Goal: Navigation & Orientation: Find specific page/section

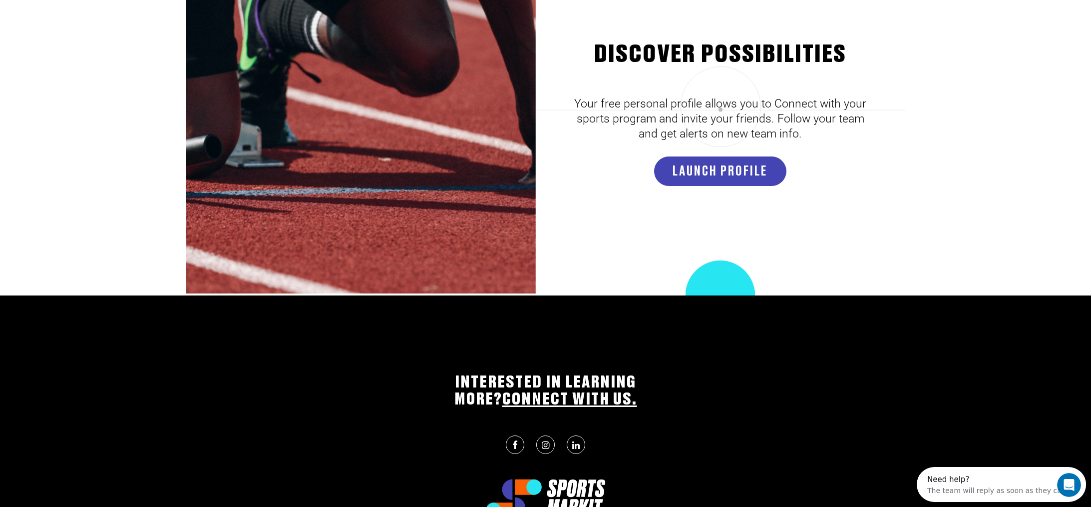
scroll to position [3151, 0]
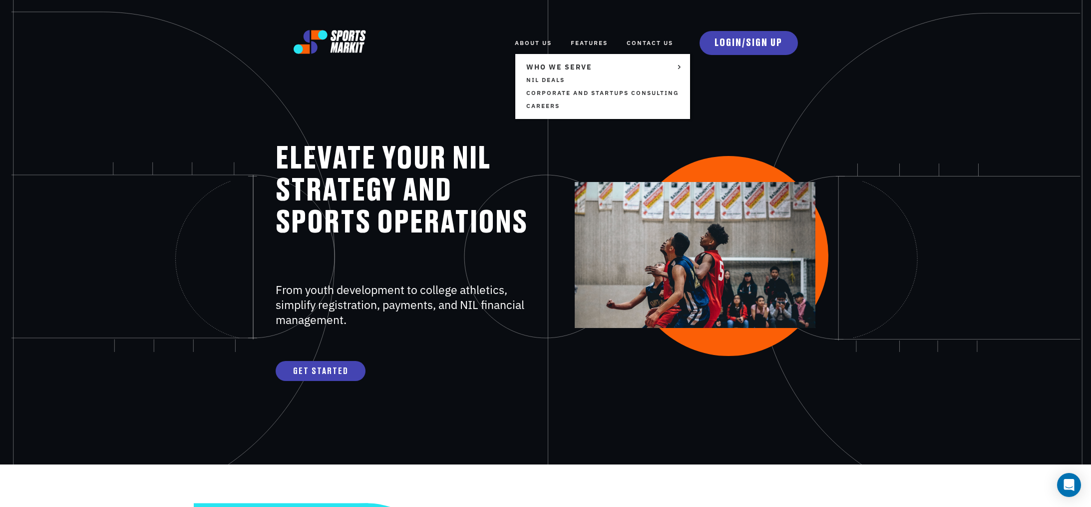
click at [541, 43] on link "ABOUT US" at bounding box center [533, 43] width 37 height 22
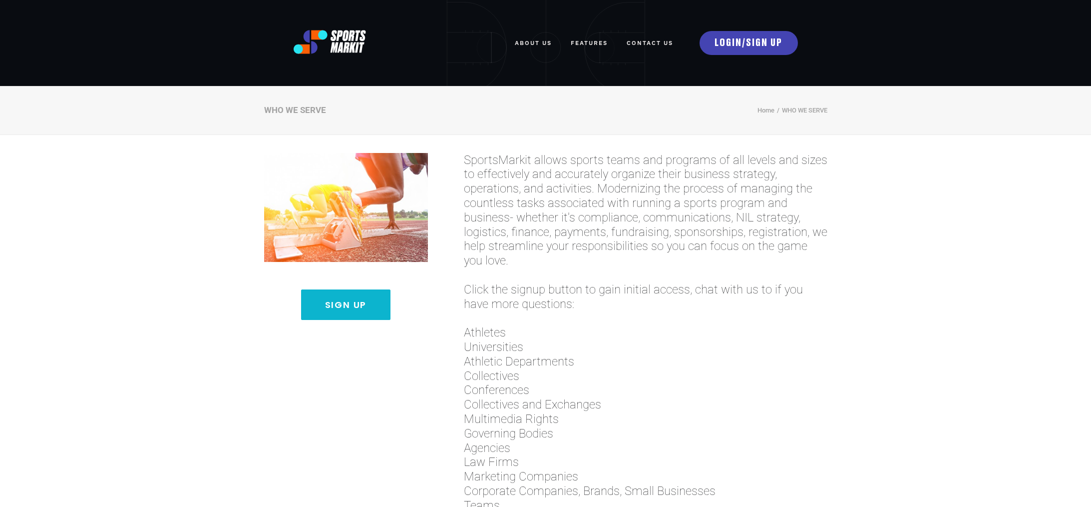
click at [539, 79] on div "ABOUT US WHO WE SERVE TEAMS AND ORGANIZATIONS NIL Deals Corporate and Startups …" at bounding box center [545, 43] width 1091 height 86
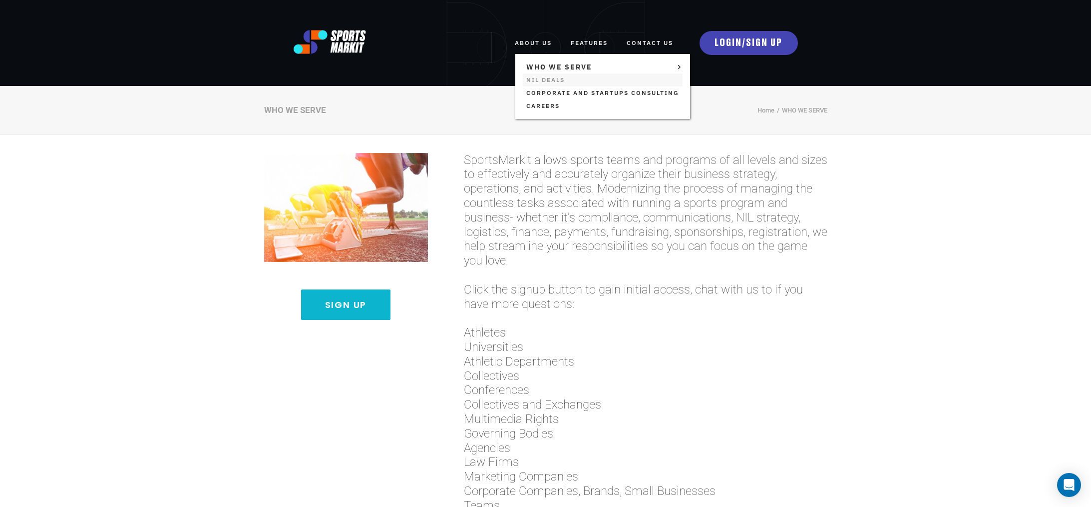
click at [530, 81] on link "NIL Deals" at bounding box center [603, 79] width 160 height 13
